Goal: Information Seeking & Learning: Check status

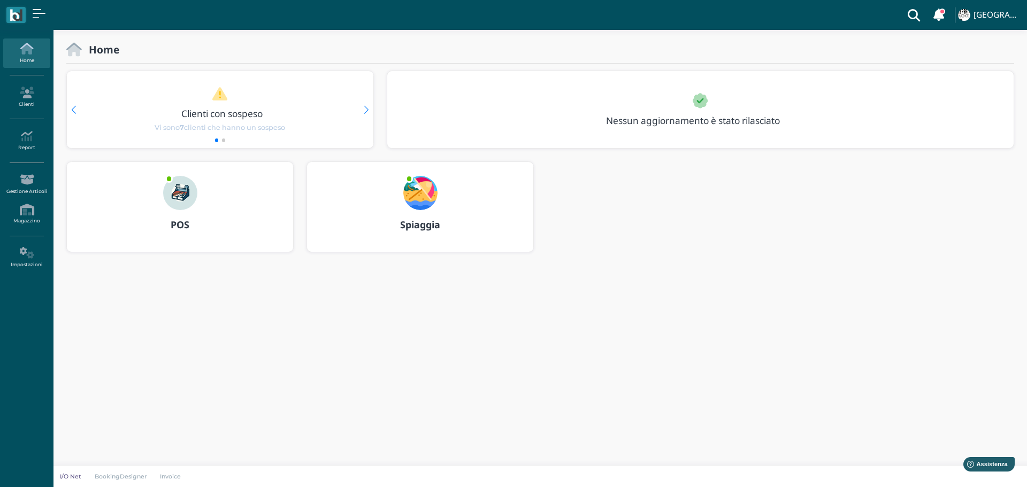
click at [186, 197] on img at bounding box center [180, 193] width 34 height 34
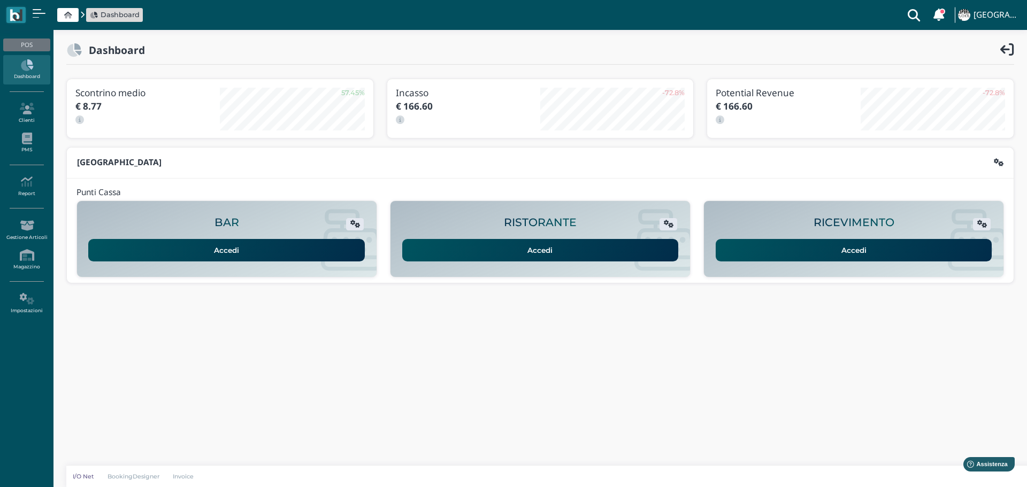
click at [39, 14] on link at bounding box center [39, 15] width 13 height 12
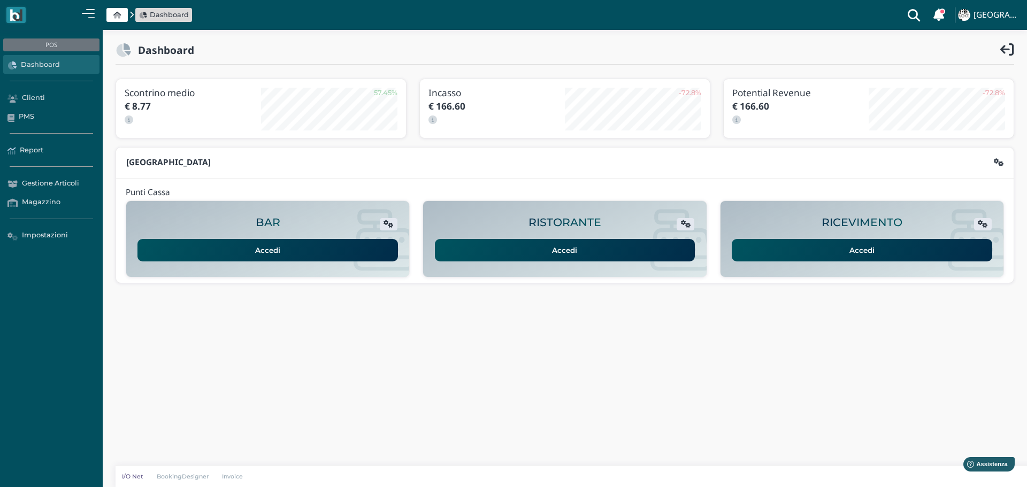
click at [31, 146] on link "Report" at bounding box center [51, 150] width 96 height 19
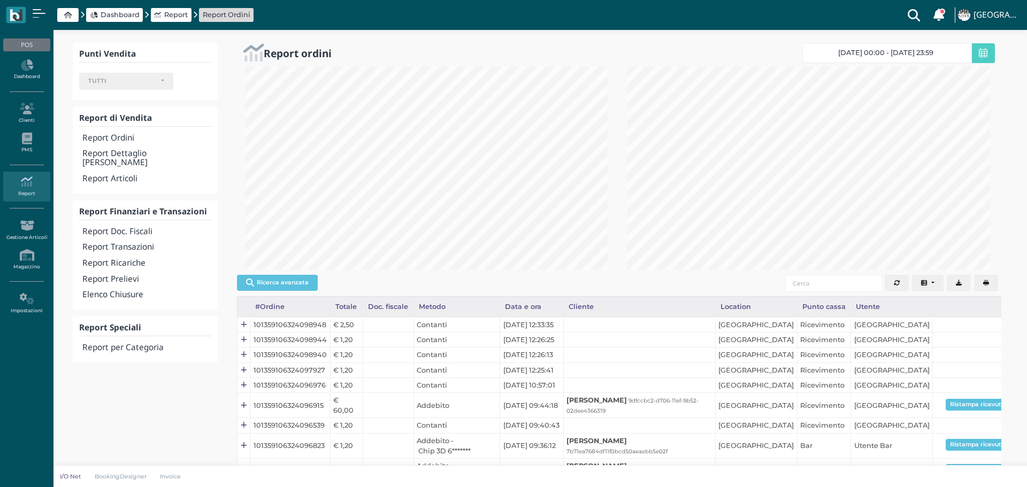
select select
click at [162, 79] on div "TUTTI" at bounding box center [126, 81] width 76 height 7
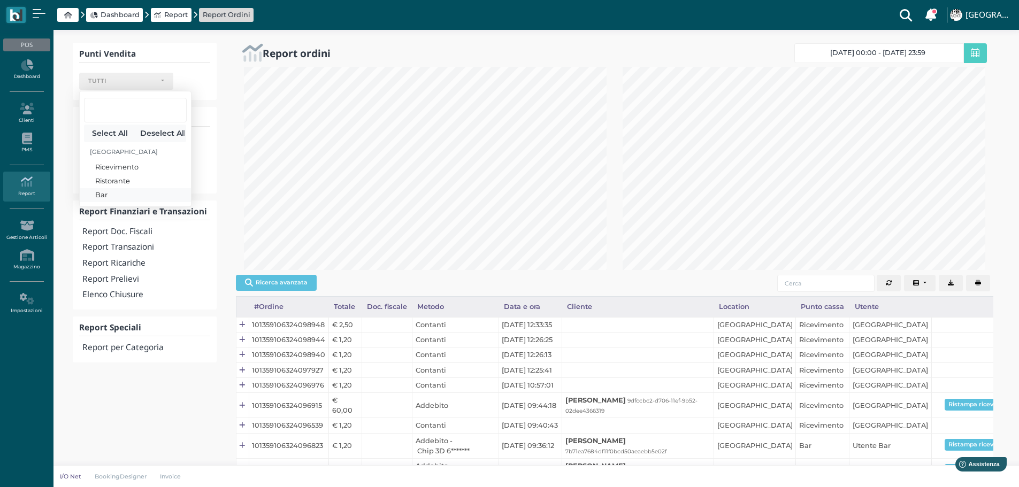
click at [119, 193] on link "Bar" at bounding box center [135, 195] width 111 height 14
select select "331"
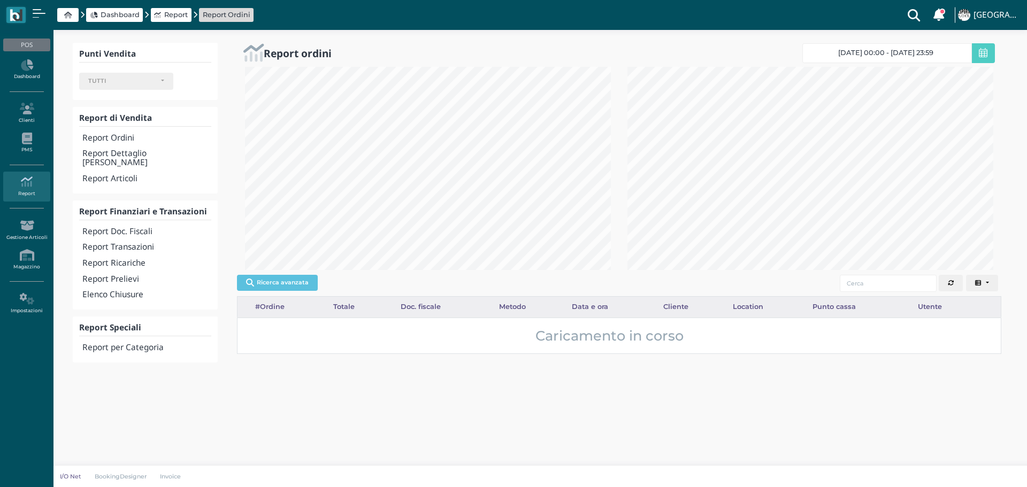
select select
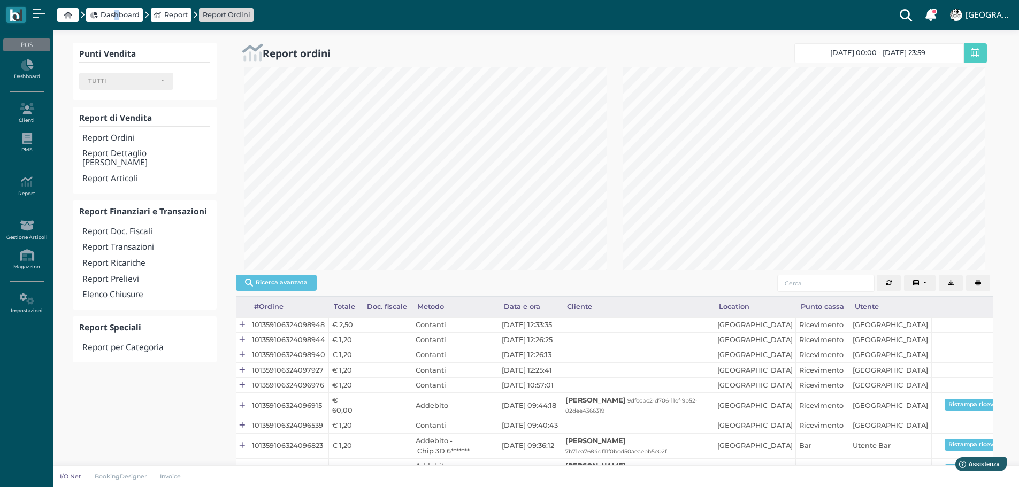
click at [117, 9] on span "Dashboard" at bounding box center [114, 15] width 57 height 14
